Goal: Information Seeking & Learning: Learn about a topic

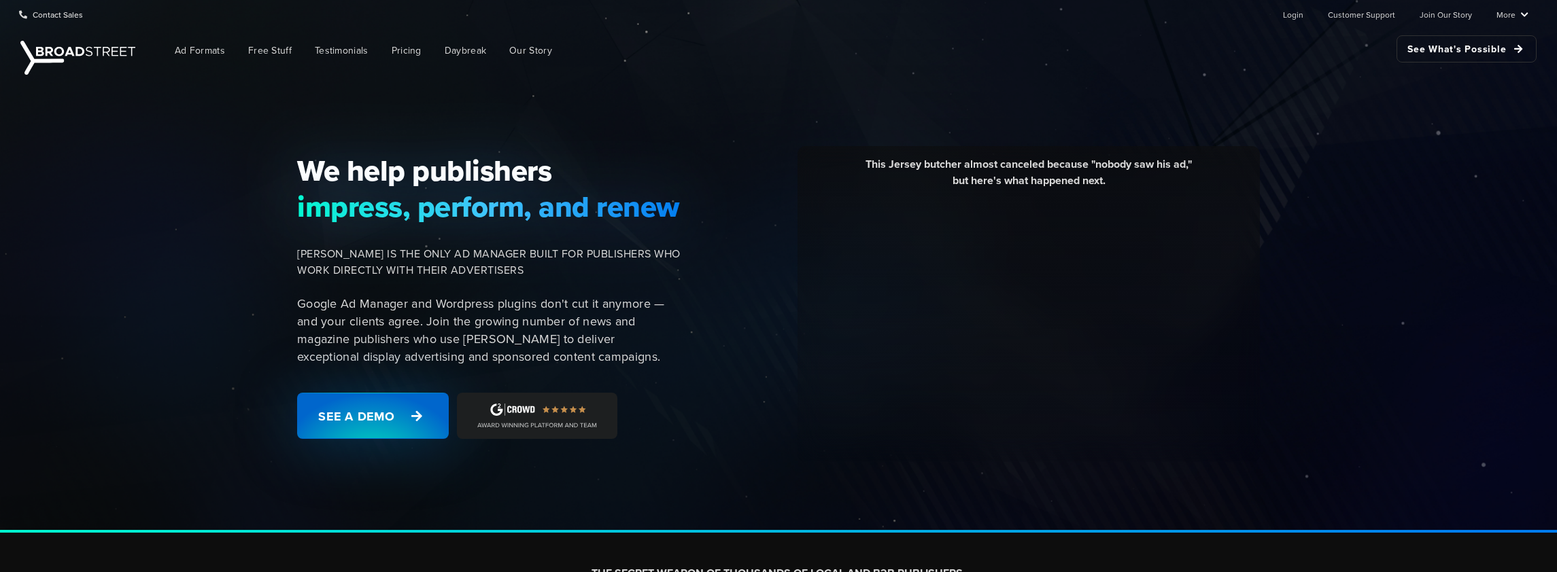
click at [380, 423] on link "See a Demo" at bounding box center [373, 416] width 152 height 46
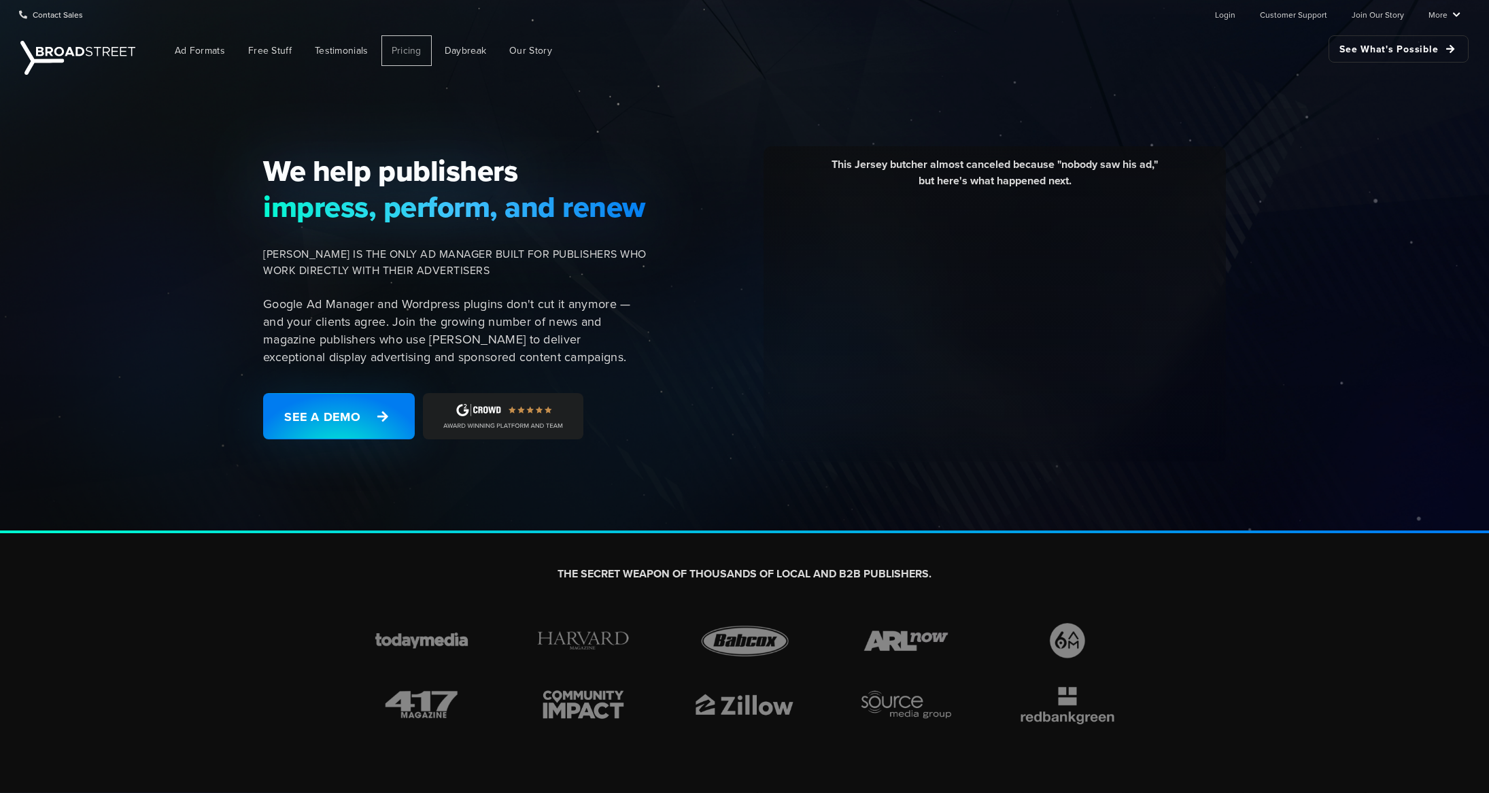
click at [411, 48] on span "Pricing" at bounding box center [407, 51] width 30 height 14
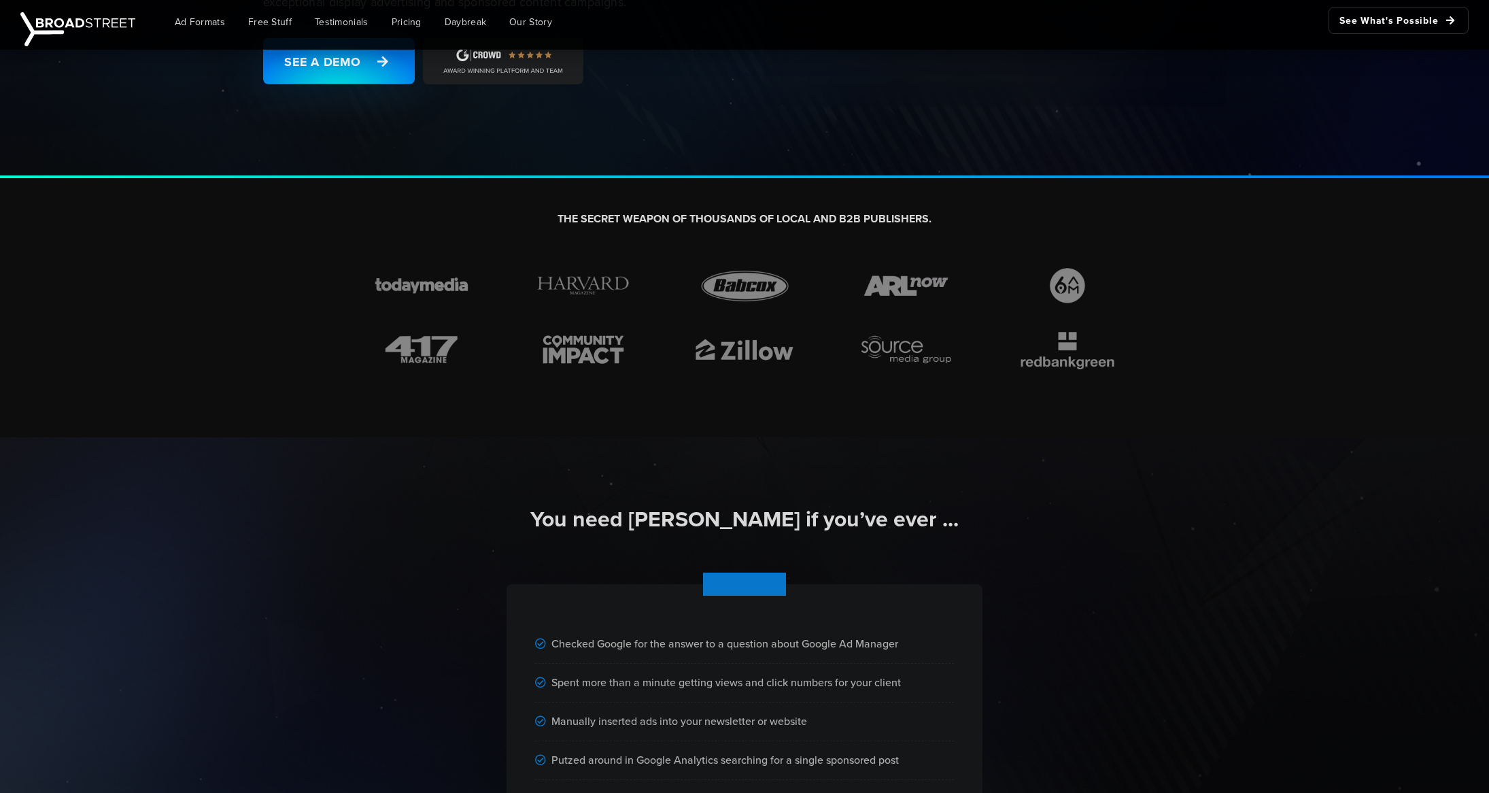
scroll to position [360, 0]
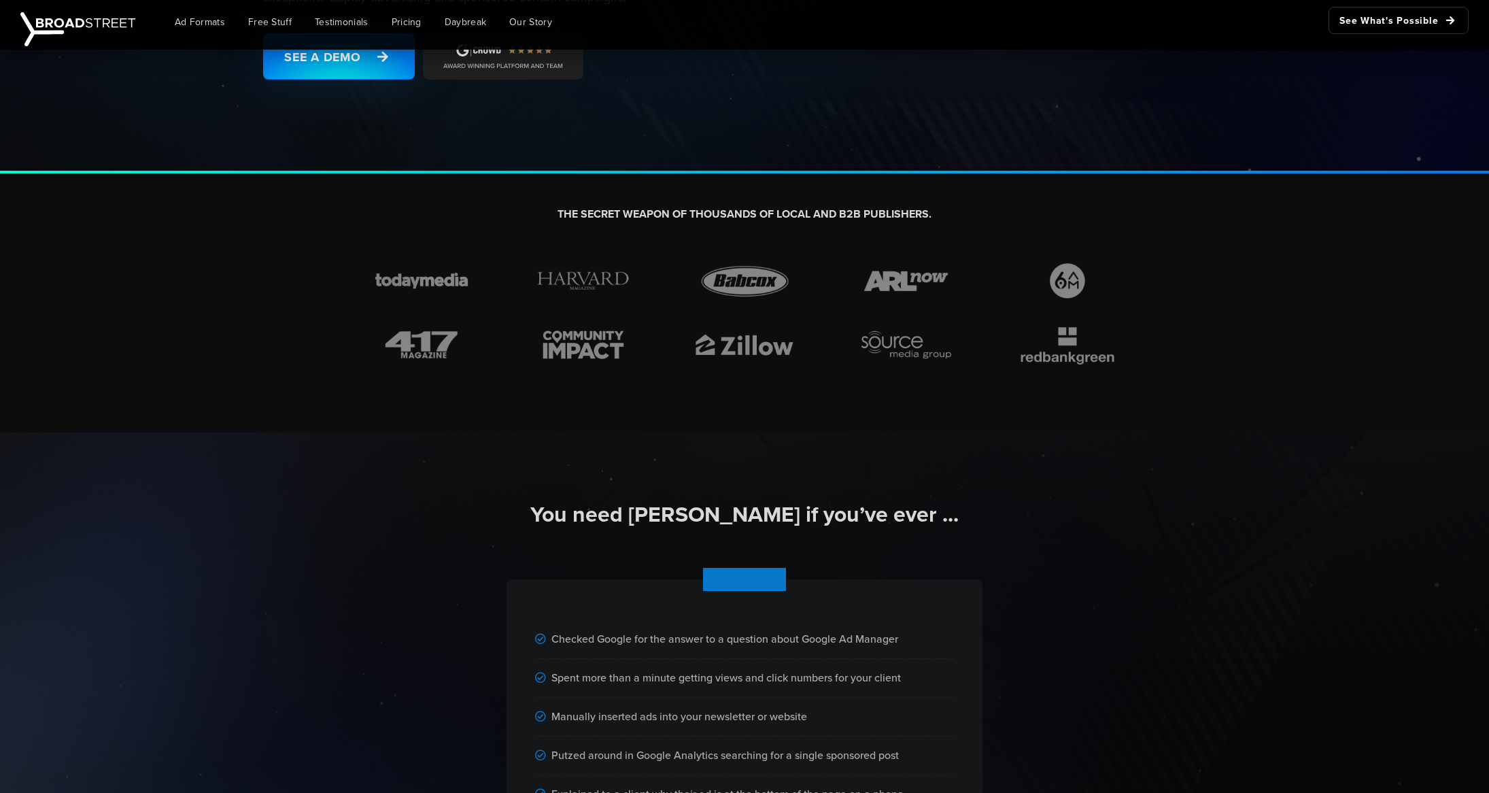
click at [407, 336] on img at bounding box center [421, 345] width 113 height 42
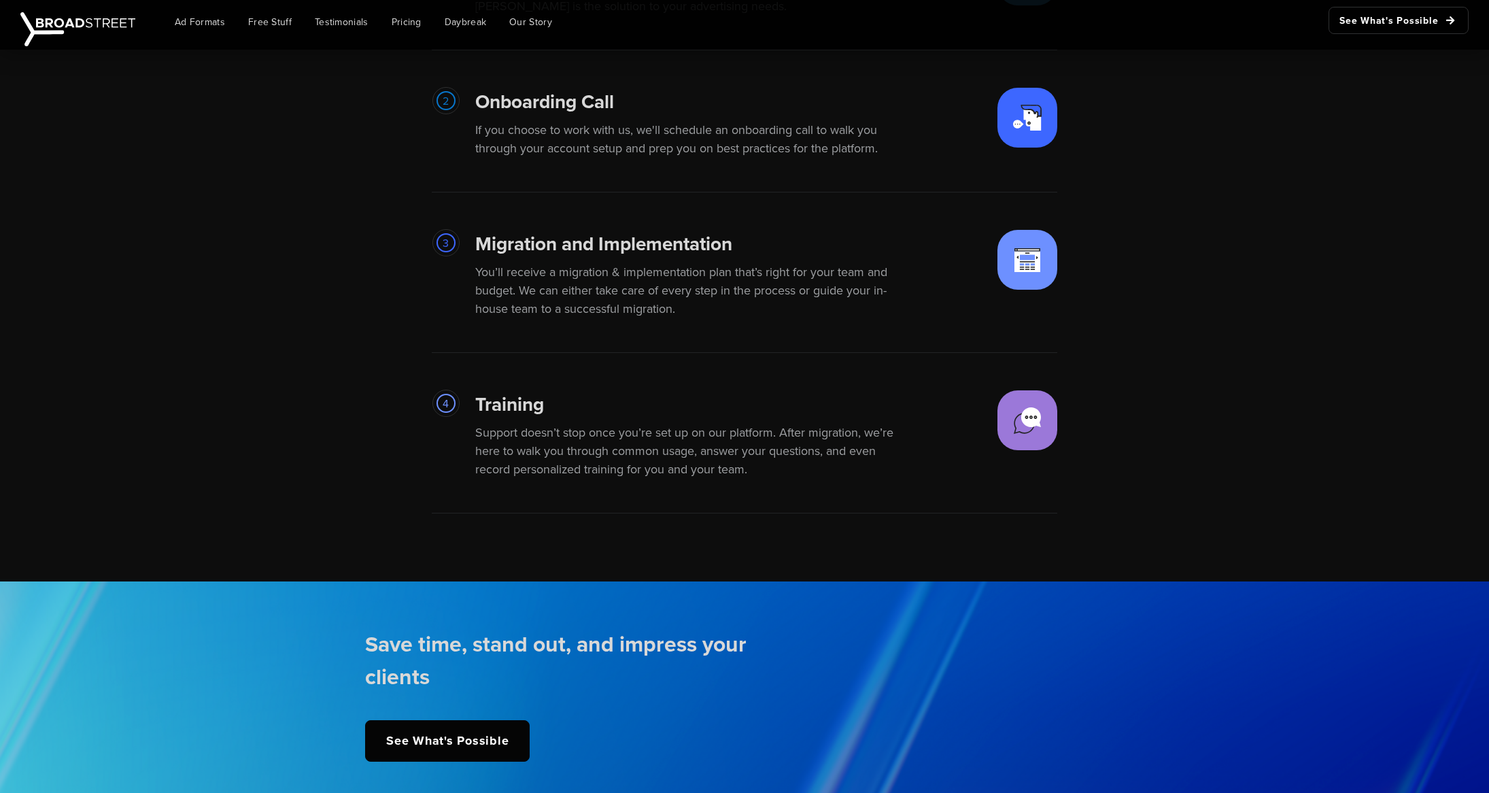
scroll to position [3168, 0]
